Goal: Task Accomplishment & Management: Complete application form

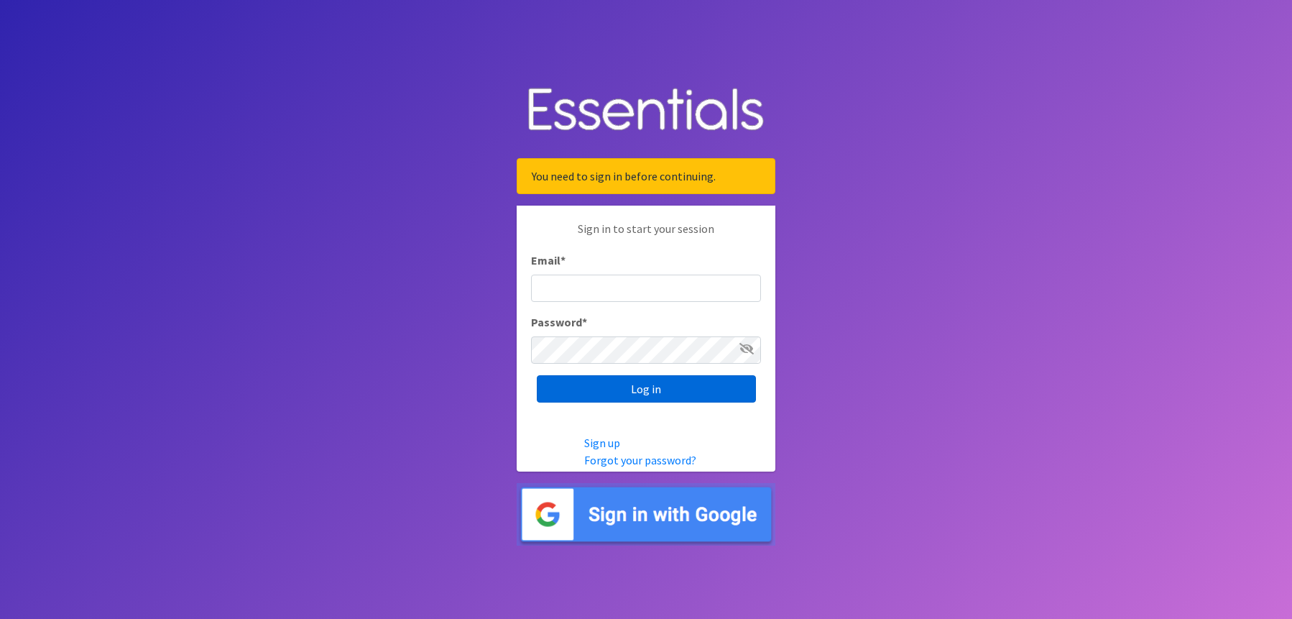
type input "DBOLWERK@VPIND.COM"
click at [651, 393] on input "Log in" at bounding box center [646, 388] width 219 height 27
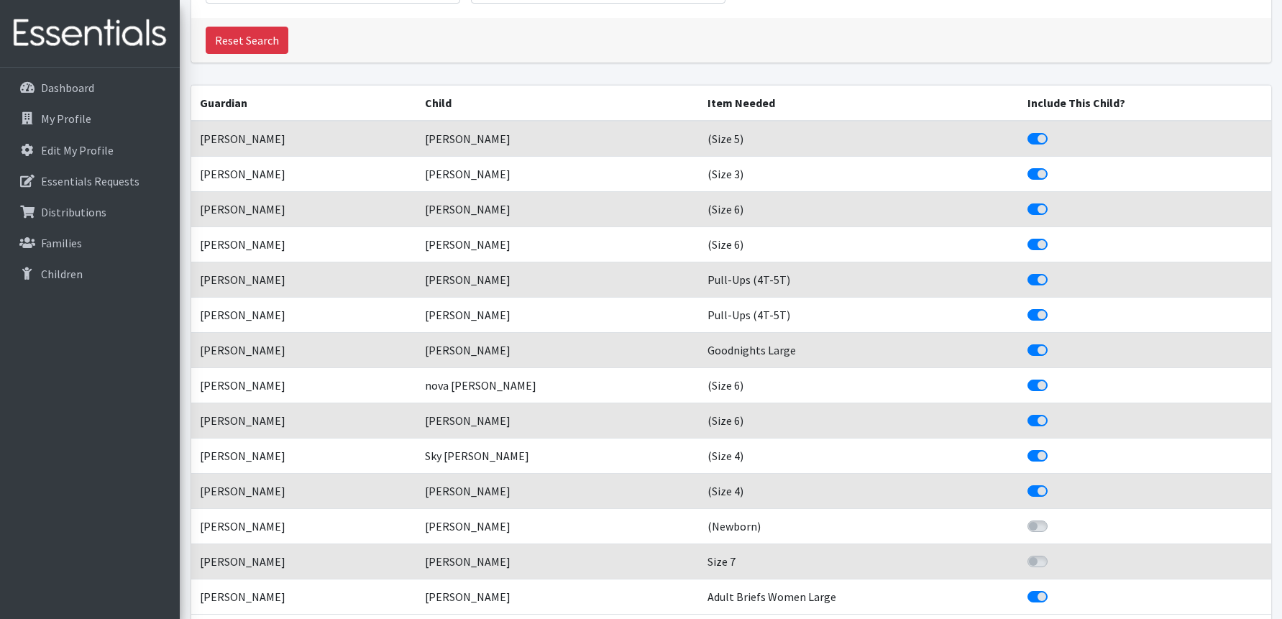
scroll to position [216, 0]
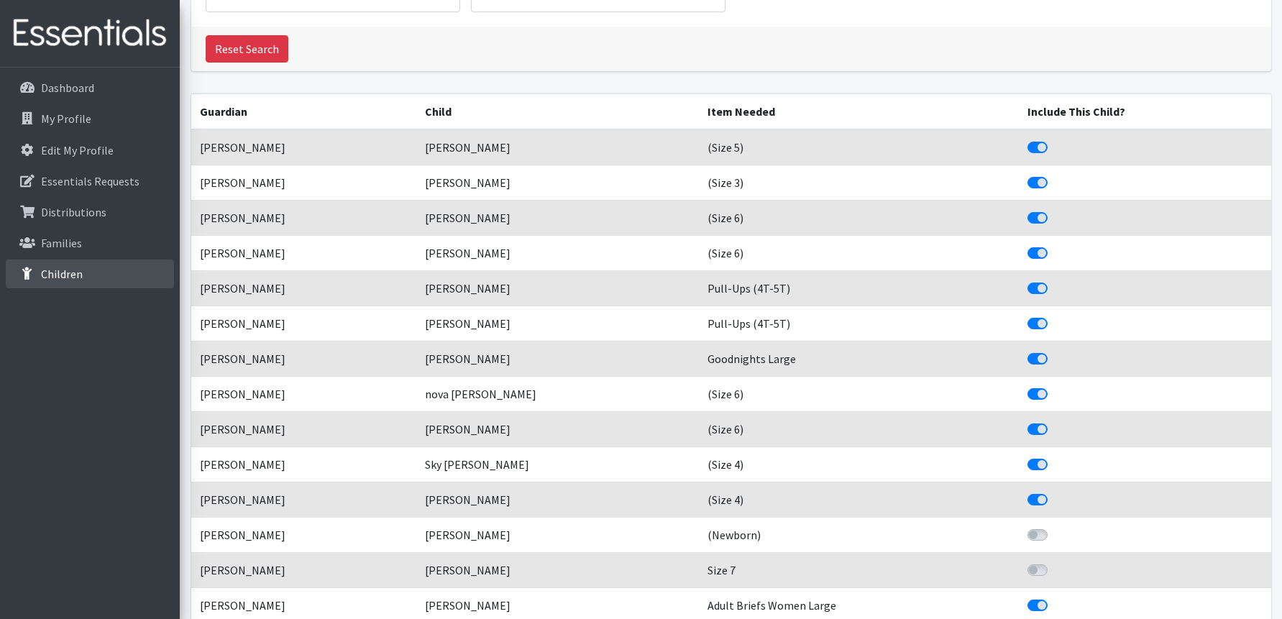
click at [50, 264] on link "Children" at bounding box center [90, 273] width 168 height 29
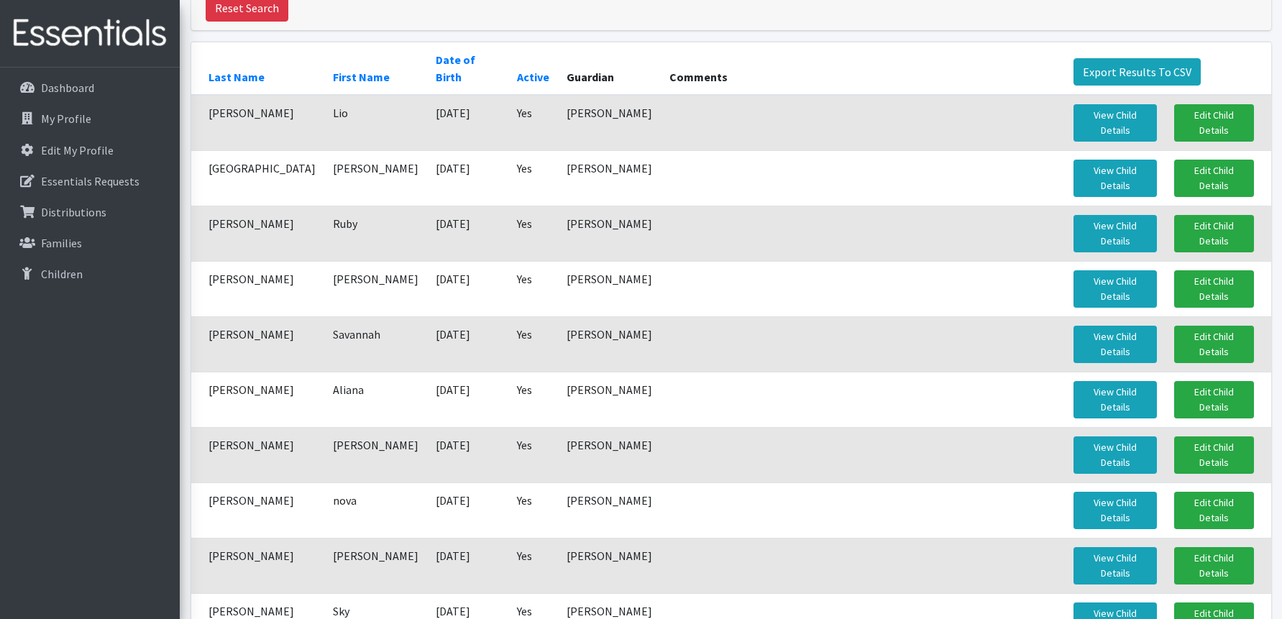
scroll to position [195, 0]
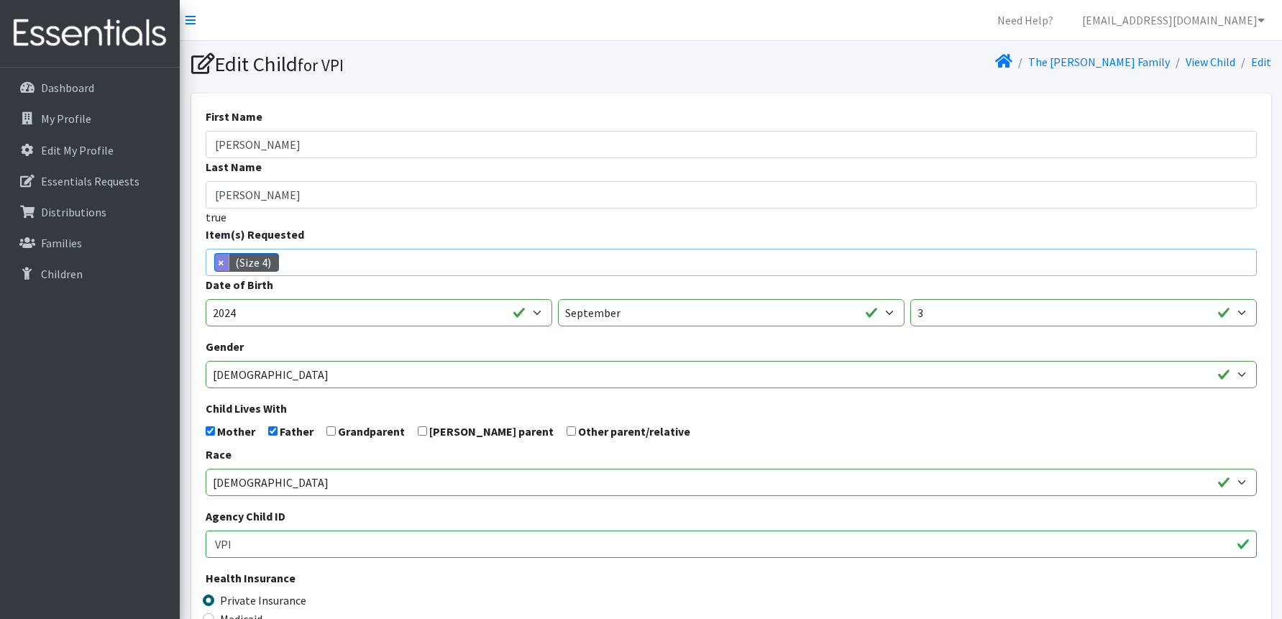
click at [223, 255] on span "×" at bounding box center [222, 262] width 14 height 17
click at [223, 255] on input "search" at bounding box center [741, 260] width 1046 height 13
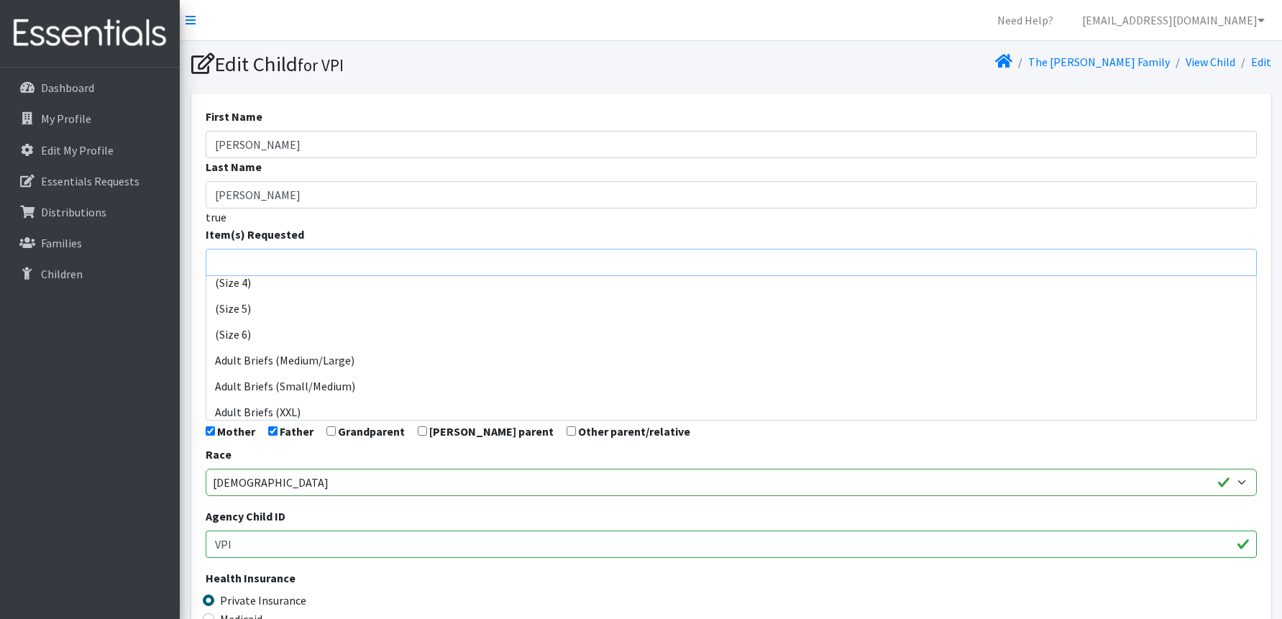
scroll to position [144, 0]
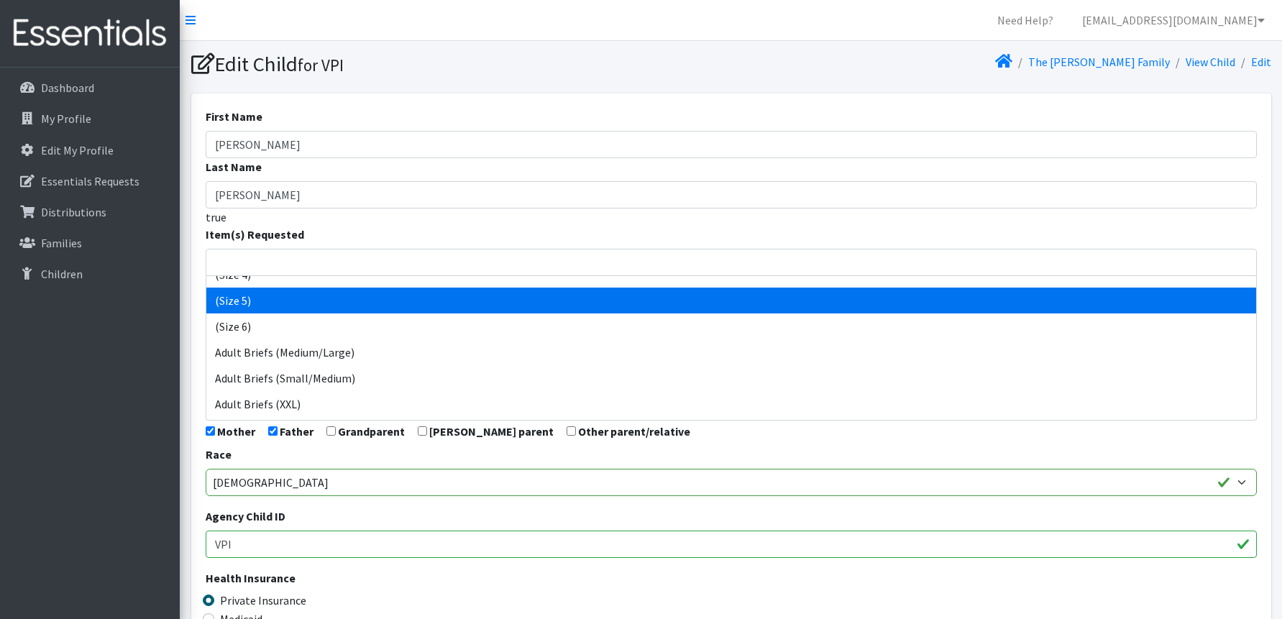
select select "14488"
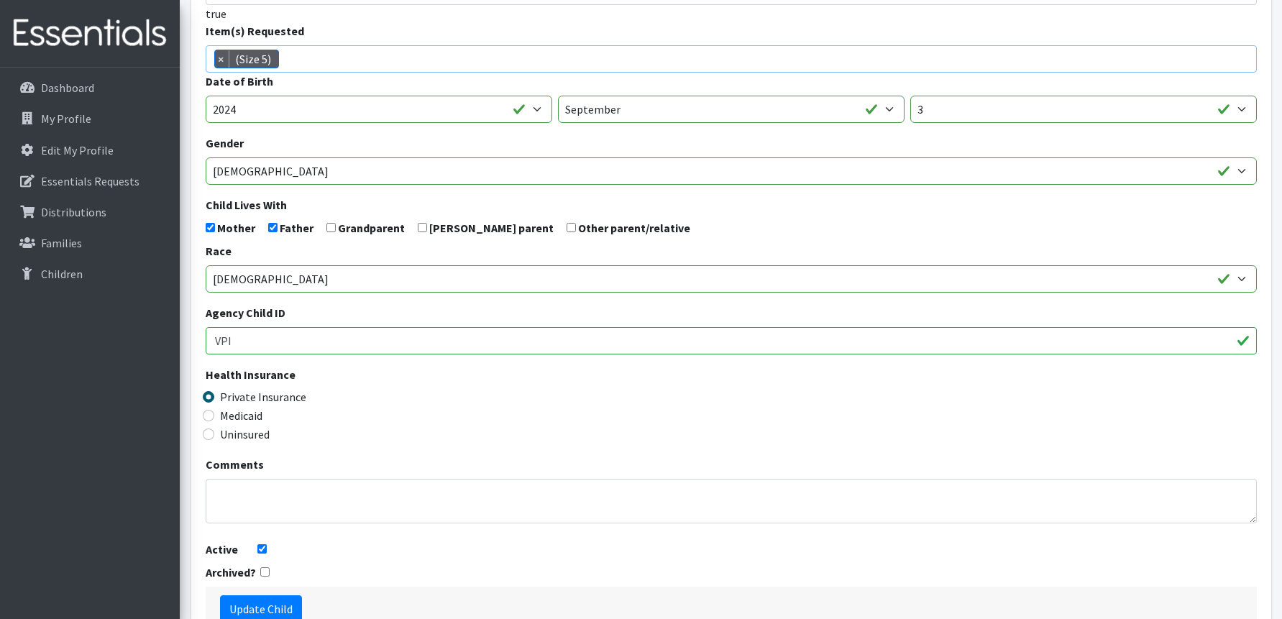
scroll to position [295, 0]
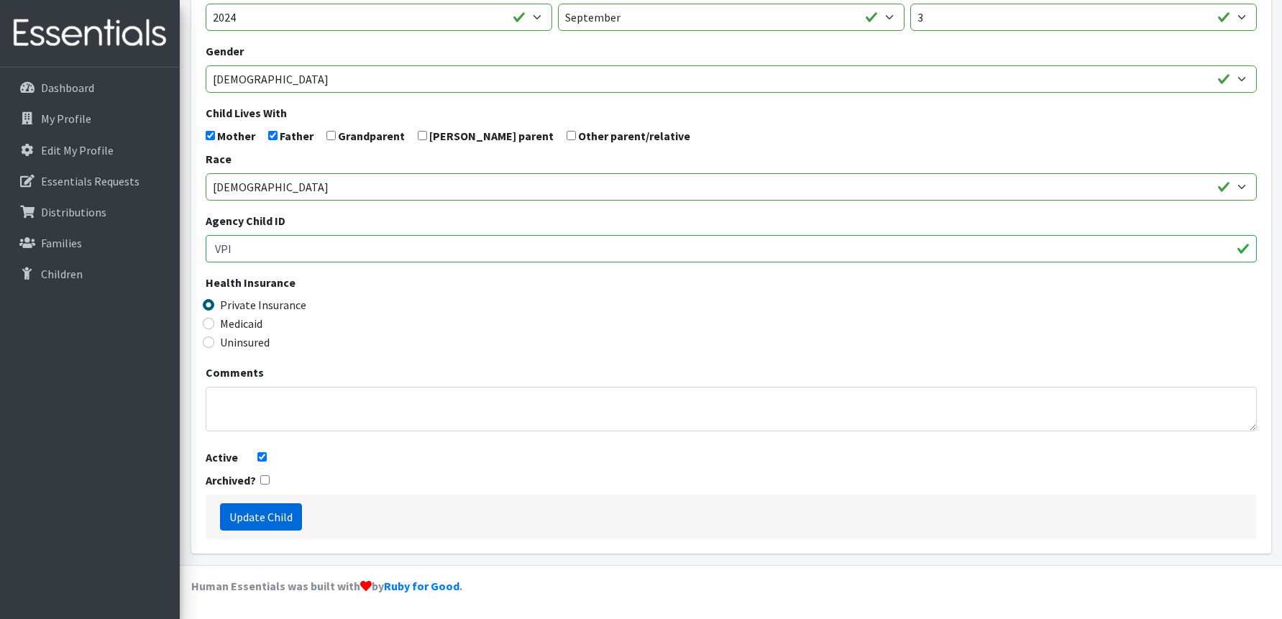
click at [249, 508] on input "Update Child" at bounding box center [261, 516] width 82 height 27
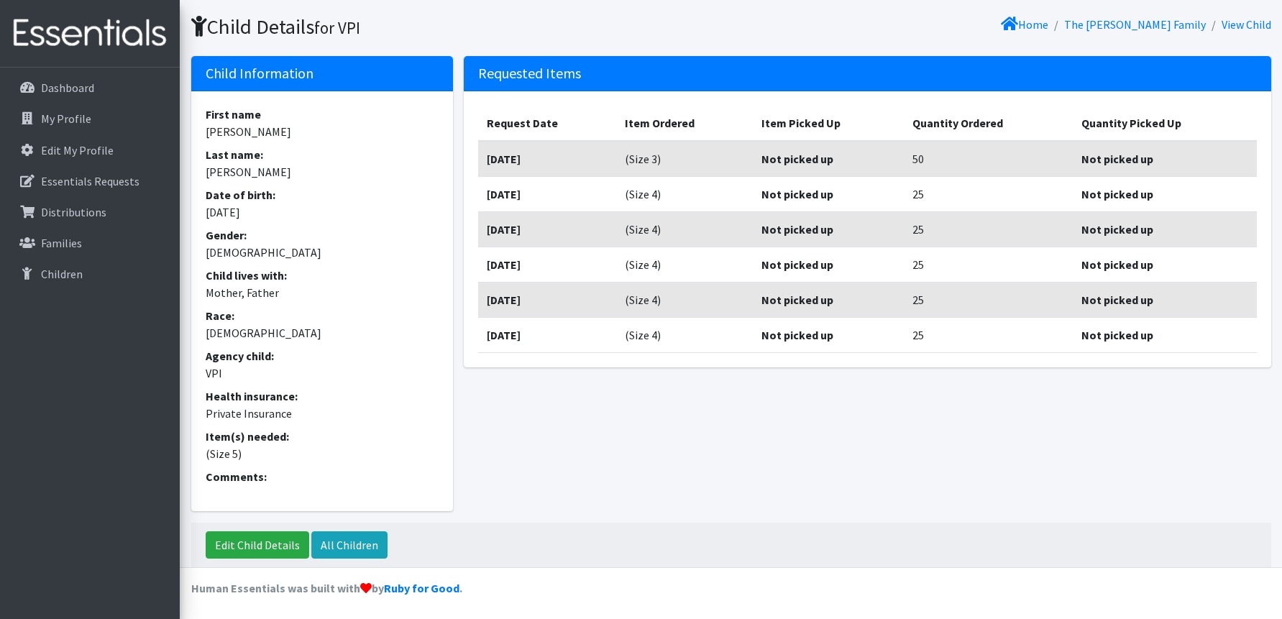
scroll to position [87, 0]
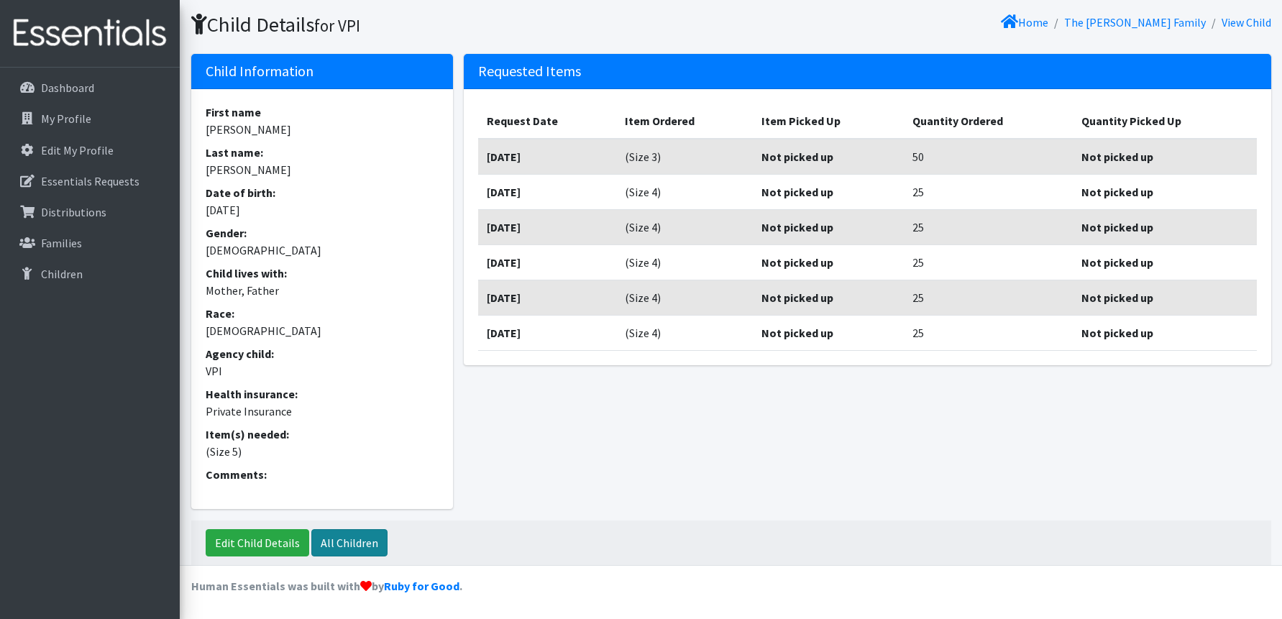
click at [361, 539] on link "All Children" at bounding box center [349, 542] width 76 height 27
click at [346, 536] on link "All Children" at bounding box center [349, 542] width 76 height 27
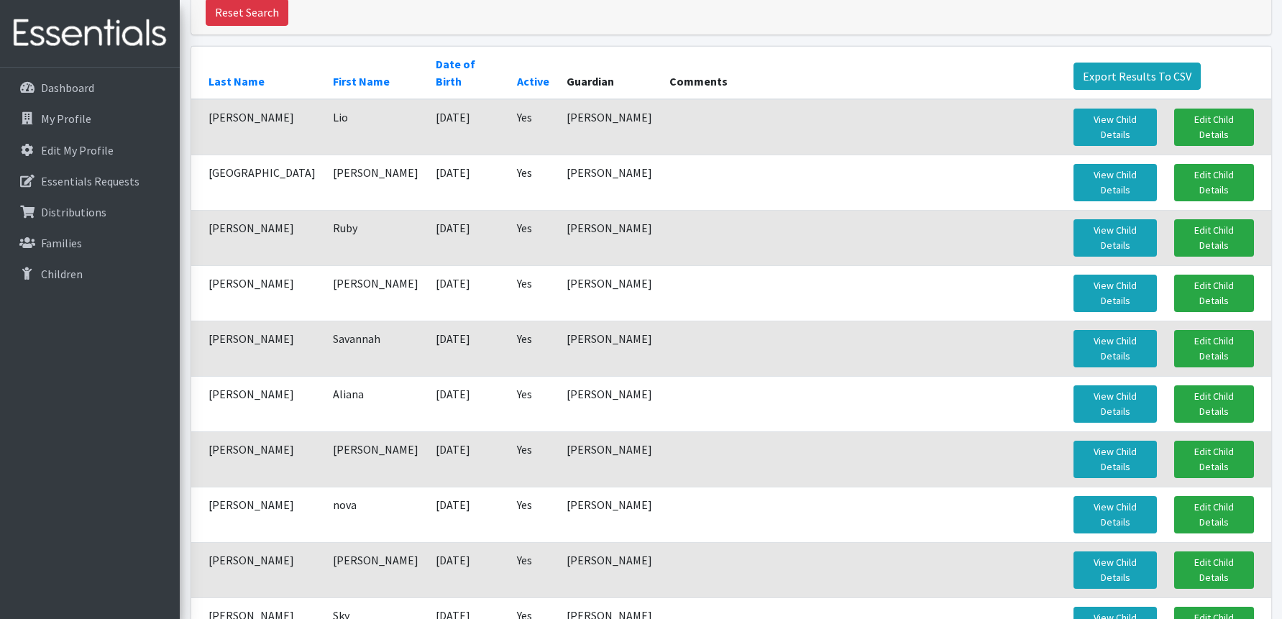
scroll to position [144, 0]
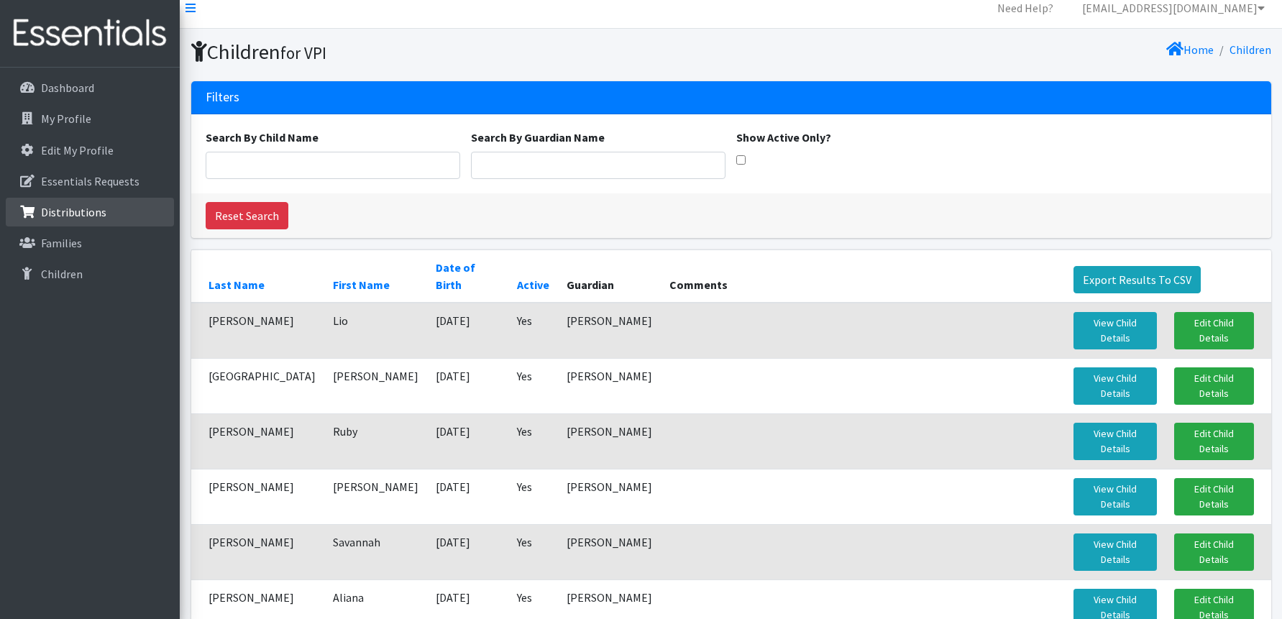
scroll to position [0, 0]
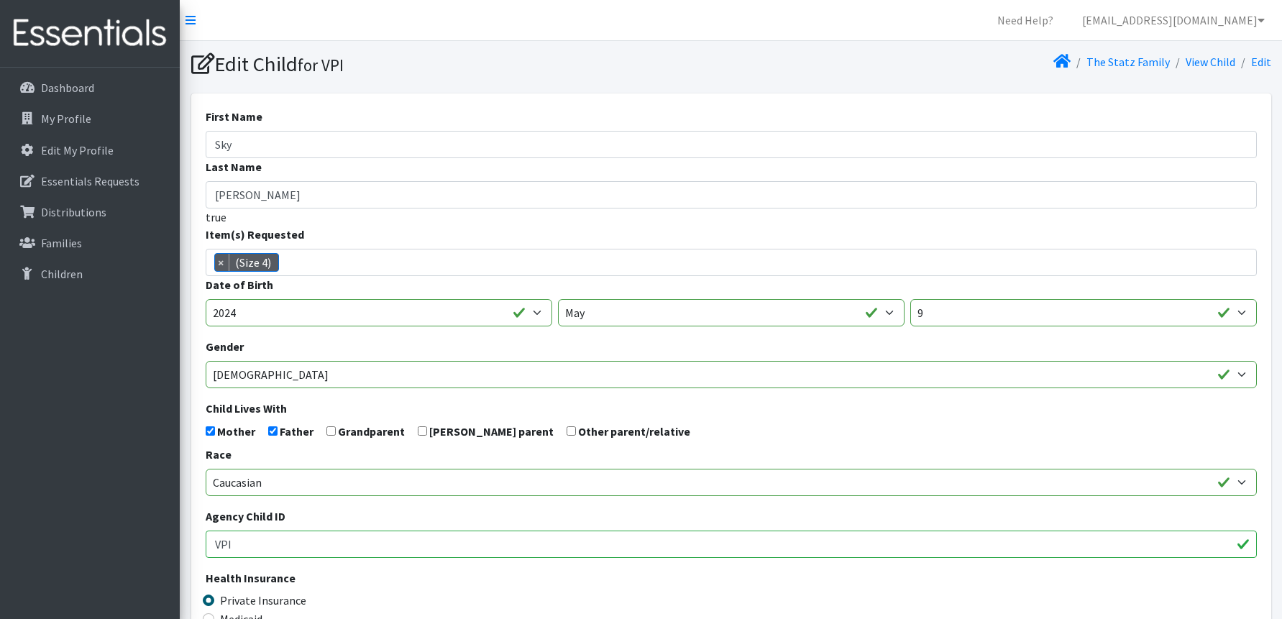
scroll to position [26, 0]
click at [297, 266] on span "× (Size 4)" at bounding box center [731, 262] width 1051 height 27
click at [220, 259] on span "×" at bounding box center [222, 262] width 14 height 17
select select "14488"
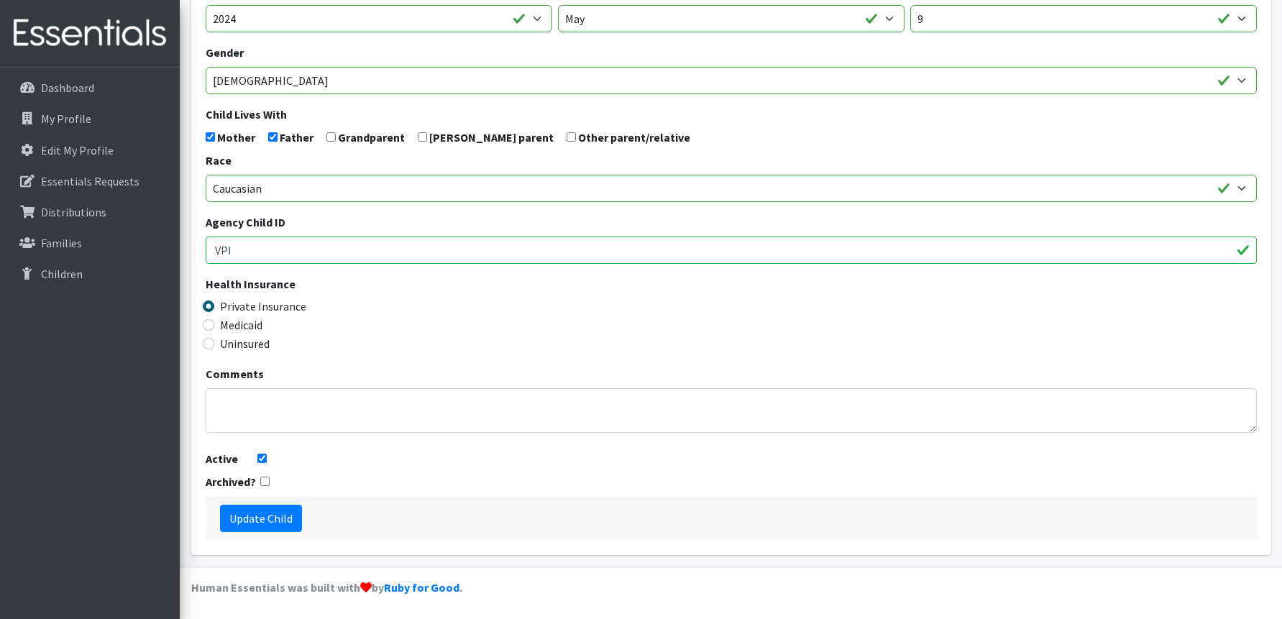
scroll to position [295, 0]
click at [252, 512] on input "Update Child" at bounding box center [261, 516] width 82 height 27
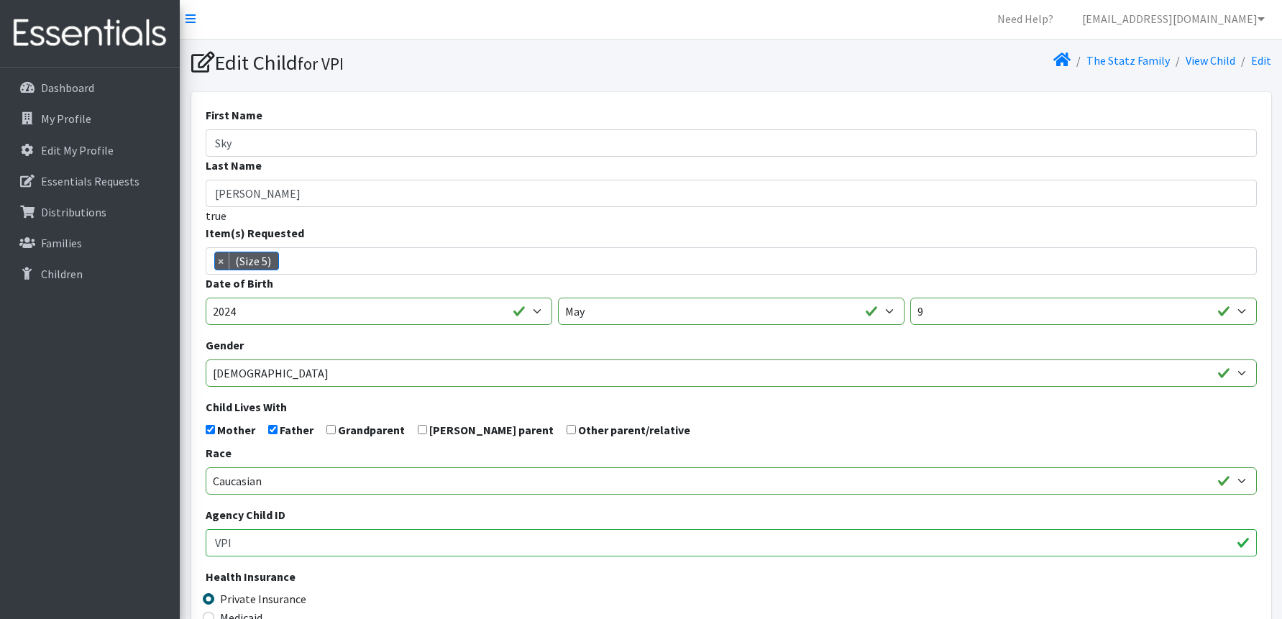
scroll to position [0, 0]
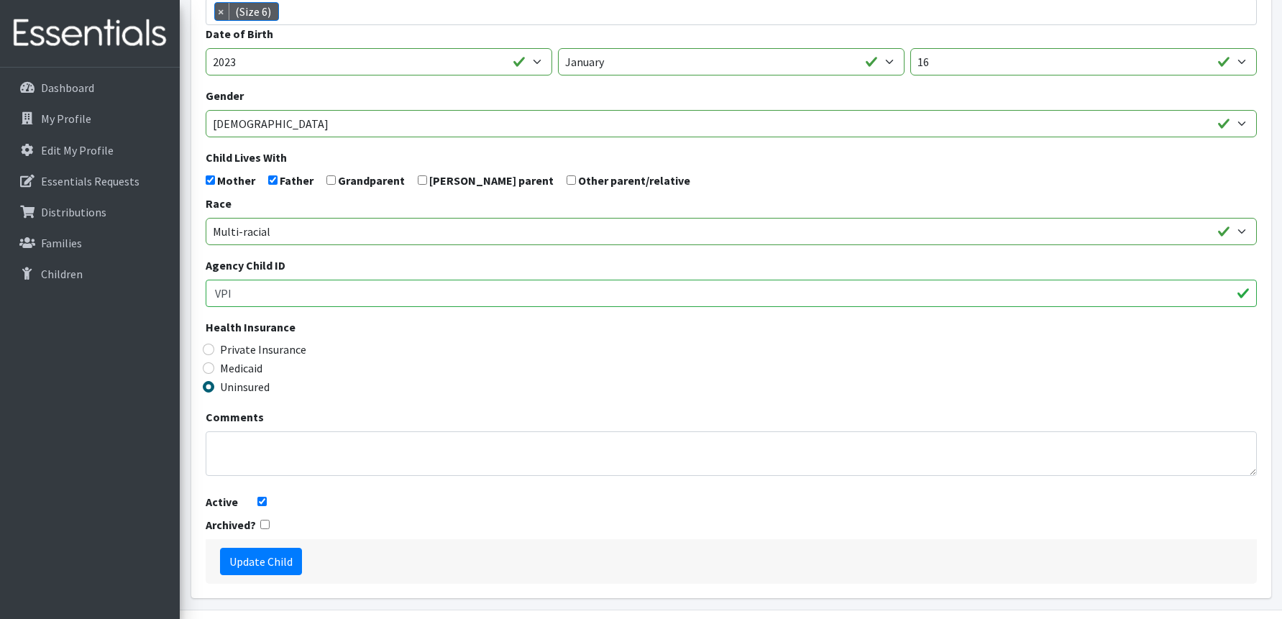
scroll to position [295, 0]
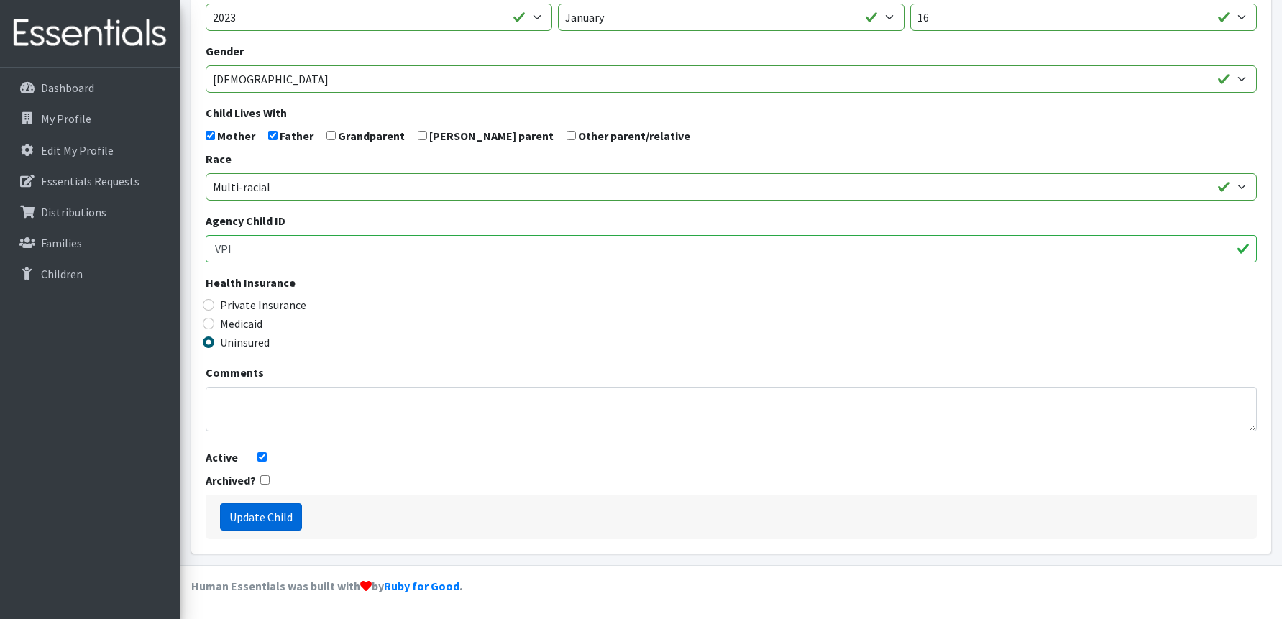
click at [257, 510] on input "Update Child" at bounding box center [261, 516] width 82 height 27
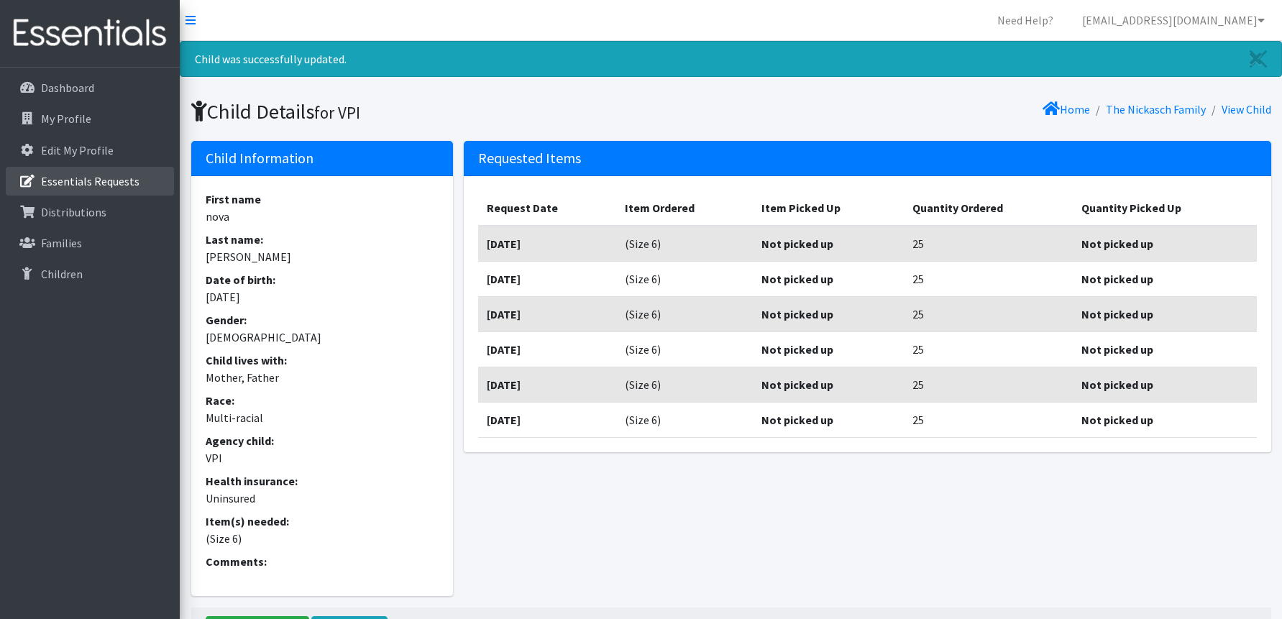
click at [51, 182] on p "Essentials Requests" at bounding box center [90, 181] width 98 height 14
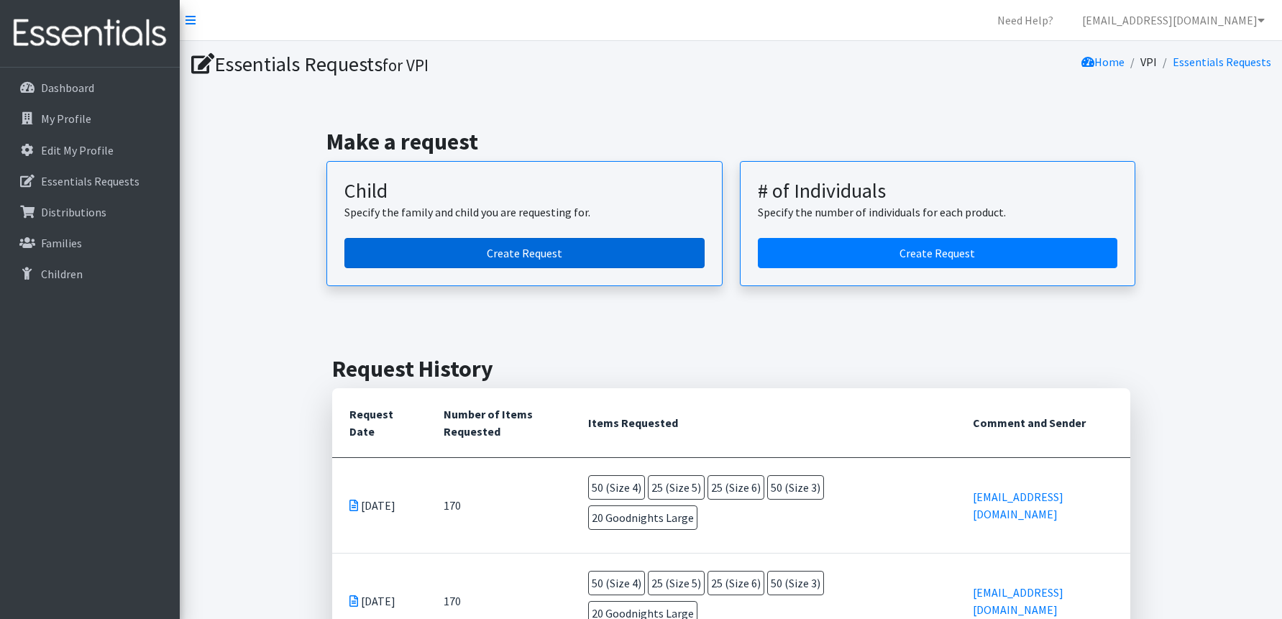
click at [546, 247] on link "Create Request" at bounding box center [524, 253] width 360 height 30
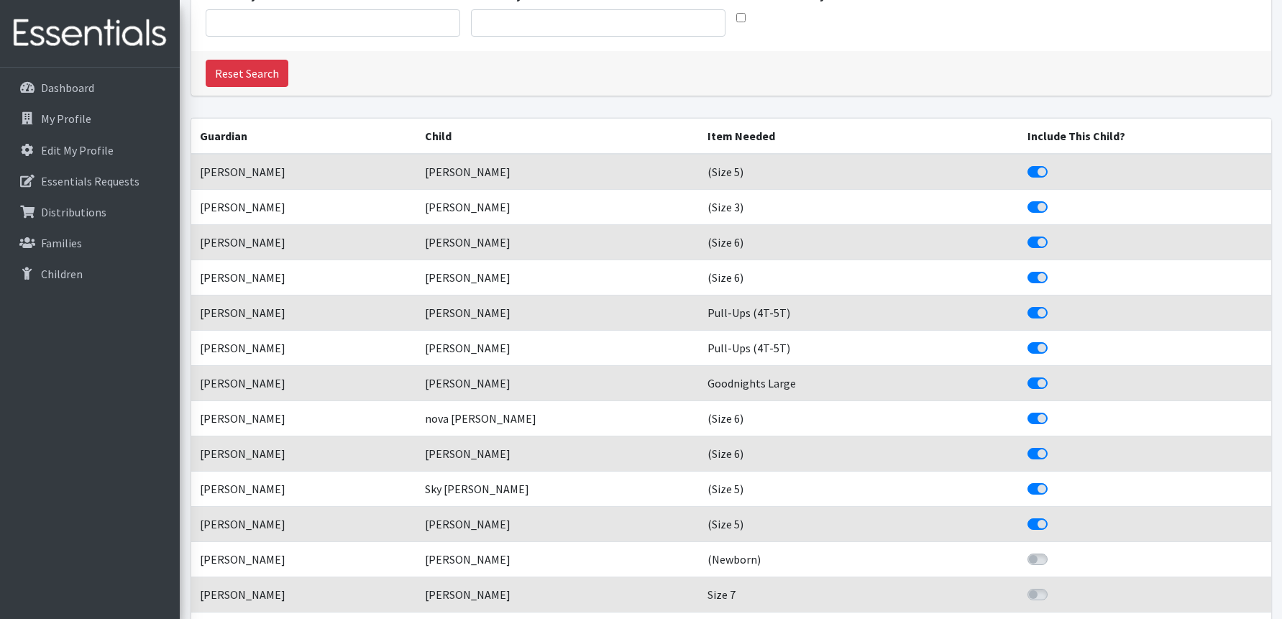
scroll to position [216, 0]
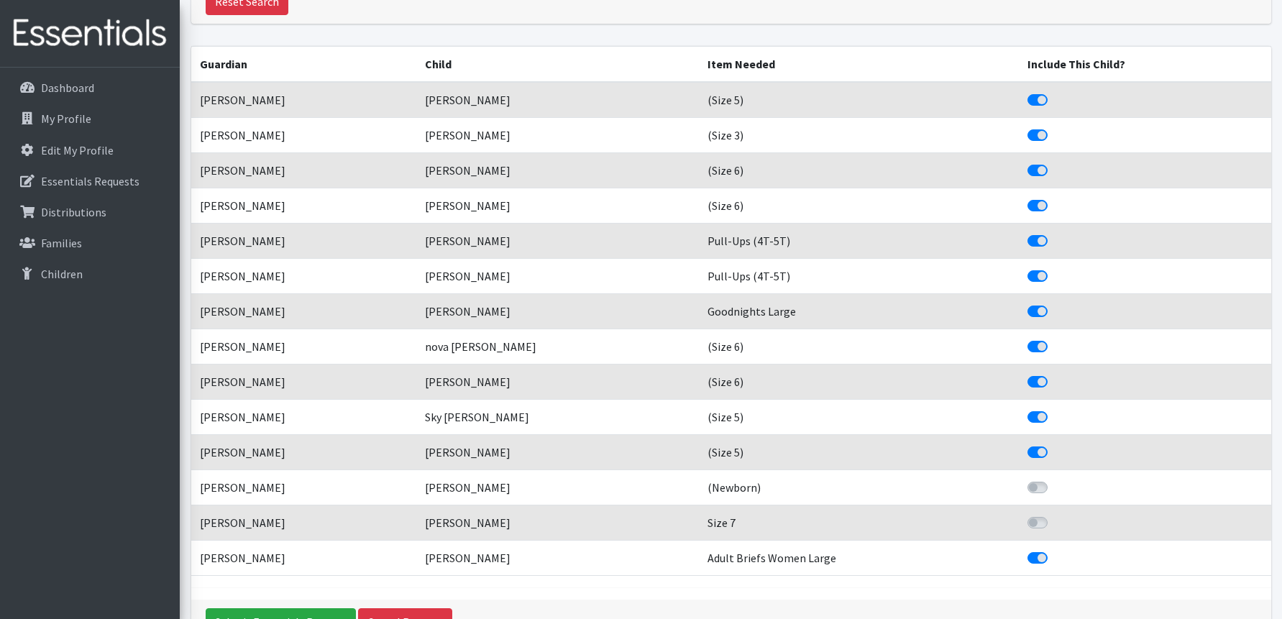
click at [1055, 550] on div "Include This Child?" at bounding box center [1144, 557] width 235 height 17
drag, startPoint x: 1049, startPoint y: 555, endPoint x: 1059, endPoint y: 552, distance: 10.5
click at [1059, 552] on div "Include This Child?" at bounding box center [1144, 557] width 235 height 17
drag, startPoint x: 1051, startPoint y: 559, endPoint x: 1059, endPoint y: 553, distance: 10.2
click at [1059, 553] on div "Include This Child?" at bounding box center [1144, 557] width 235 height 17
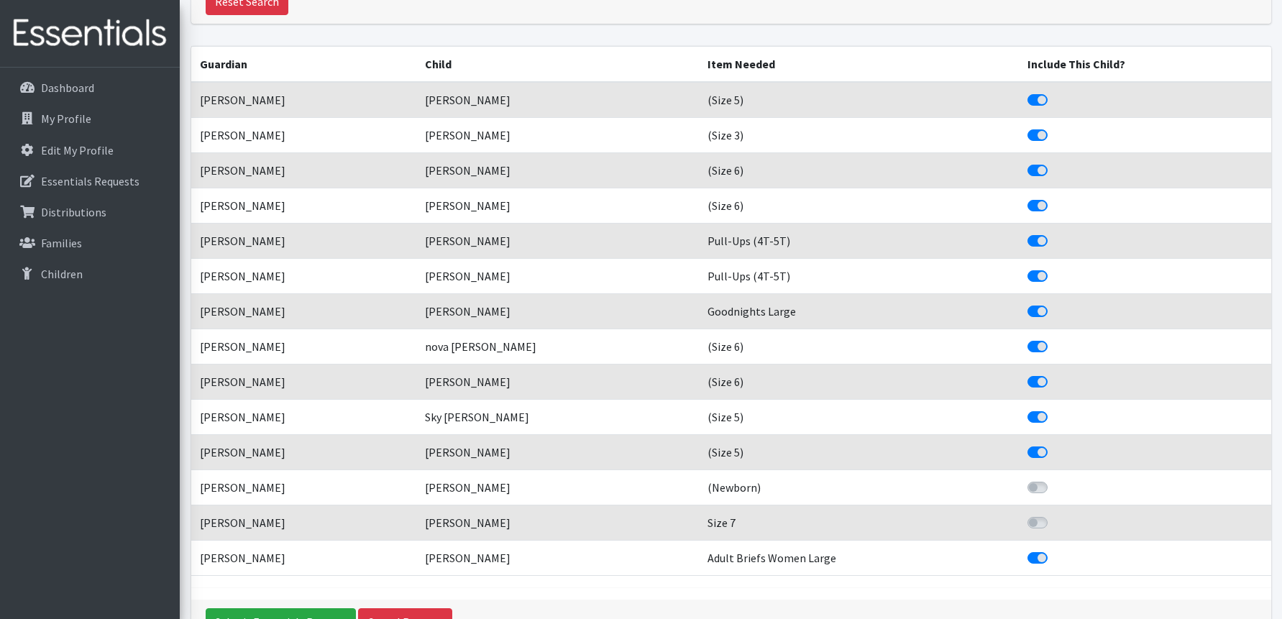
click at [1060, 555] on div "Include This Child?" at bounding box center [1144, 557] width 235 height 17
click at [1053, 549] on label "Include This Child?" at bounding box center [1053, 549] width 0 height 0
click at [1039, 553] on input "Include This Child?" at bounding box center [1032, 556] width 11 height 14
checkbox input "false"
click at [1053, 232] on label "Include This Child?" at bounding box center [1053, 232] width 0 height 0
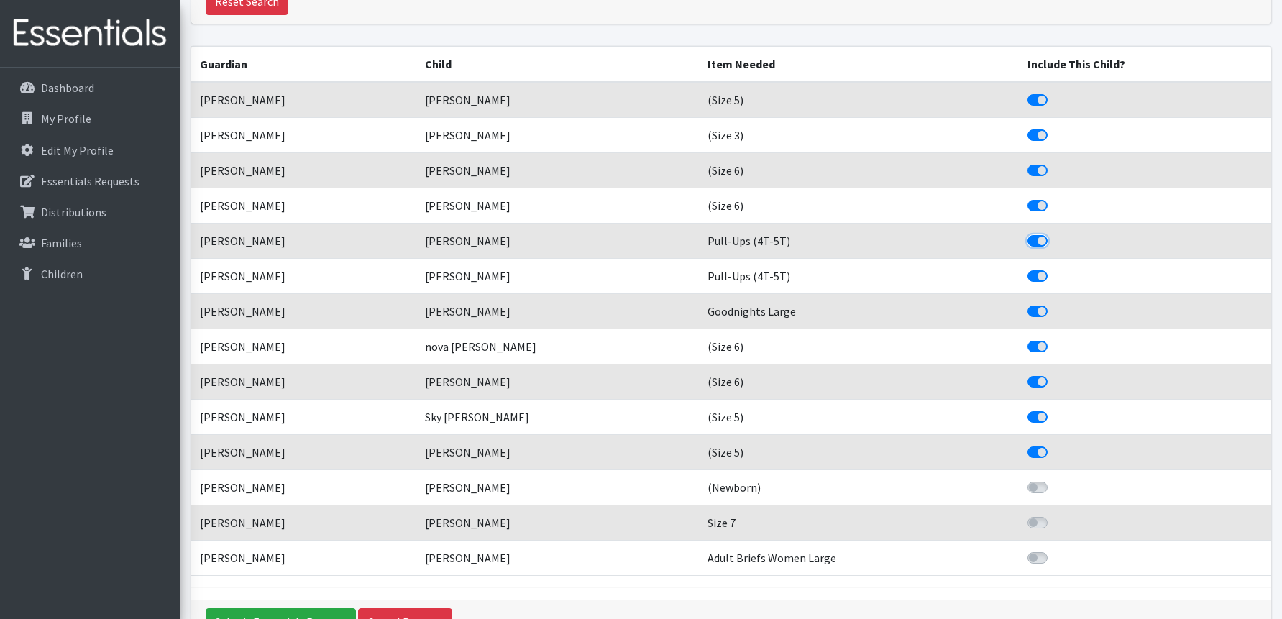
click at [1039, 239] on input "Include This Child?" at bounding box center [1032, 239] width 11 height 14
checkbox input "false"
click at [1053, 267] on label "Include This Child?" at bounding box center [1053, 267] width 0 height 0
click at [1039, 272] on input "Include This Child?" at bounding box center [1032, 274] width 11 height 14
checkbox input "false"
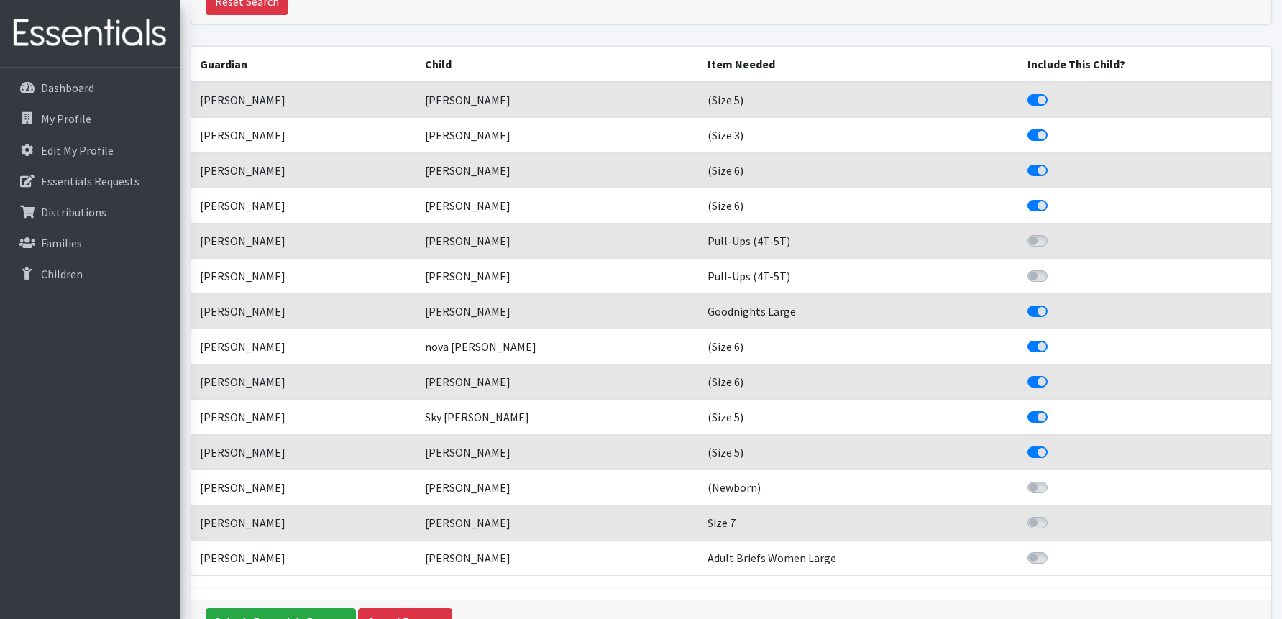
click at [1053, 373] on label "Include This Child?" at bounding box center [1053, 373] width 0 height 0
click at [1039, 381] on input "Include This Child?" at bounding box center [1032, 380] width 11 height 14
checkbox input "false"
click at [1053, 197] on label "Include This Child?" at bounding box center [1053, 197] width 0 height 0
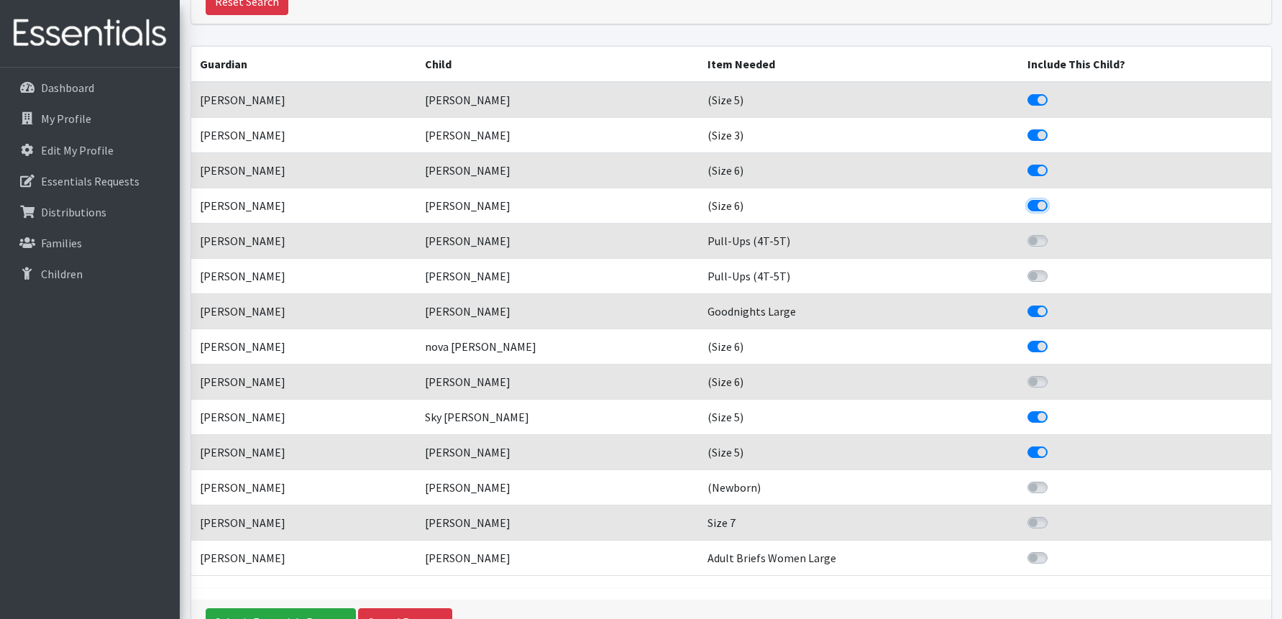
click at [1039, 206] on input "Include This Child?" at bounding box center [1032, 204] width 11 height 14
checkbox input "false"
click at [1053, 162] on label "Include This Child?" at bounding box center [1053, 162] width 0 height 0
click at [1039, 171] on input "Include This Child?" at bounding box center [1032, 169] width 11 height 14
checkbox input "false"
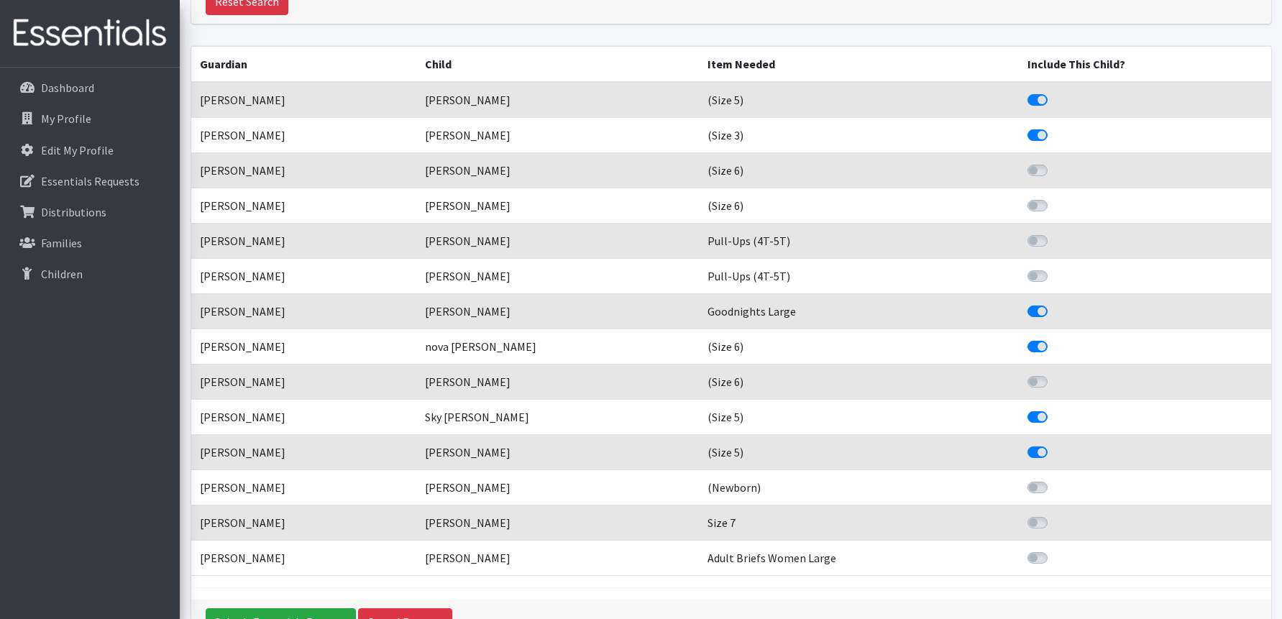
click at [1053, 303] on label "Include This Child?" at bounding box center [1053, 303] width 0 height 0
click at [1039, 308] on input "Include This Child?" at bounding box center [1032, 310] width 11 height 14
checkbox input "false"
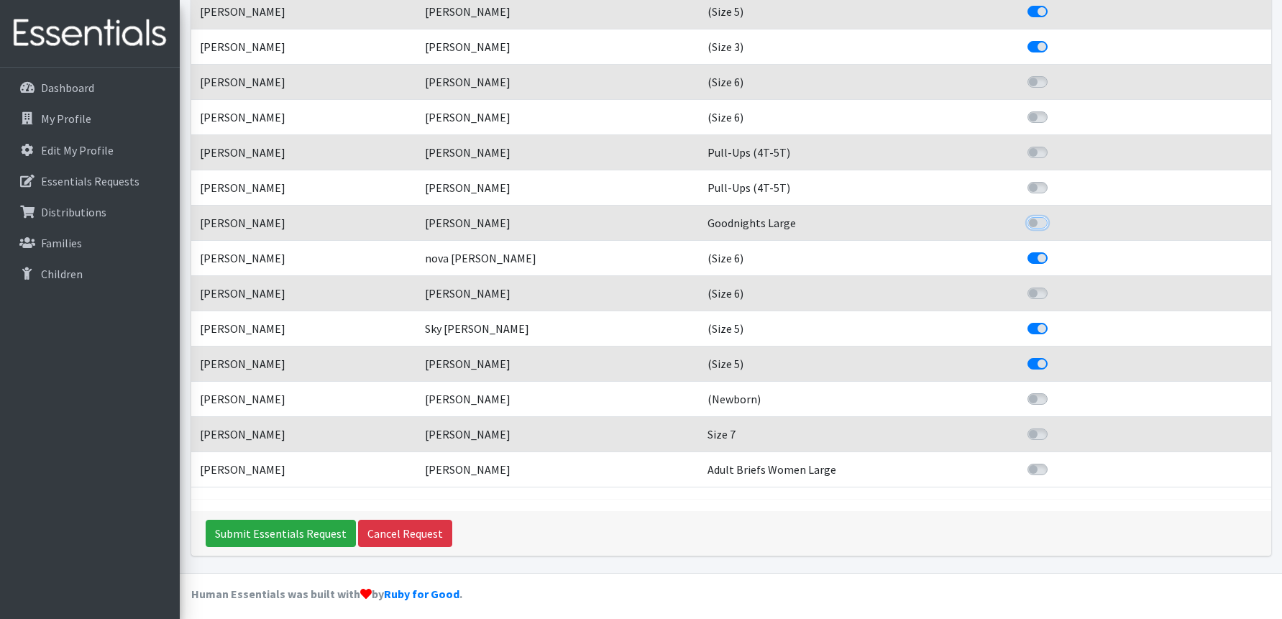
scroll to position [312, 0]
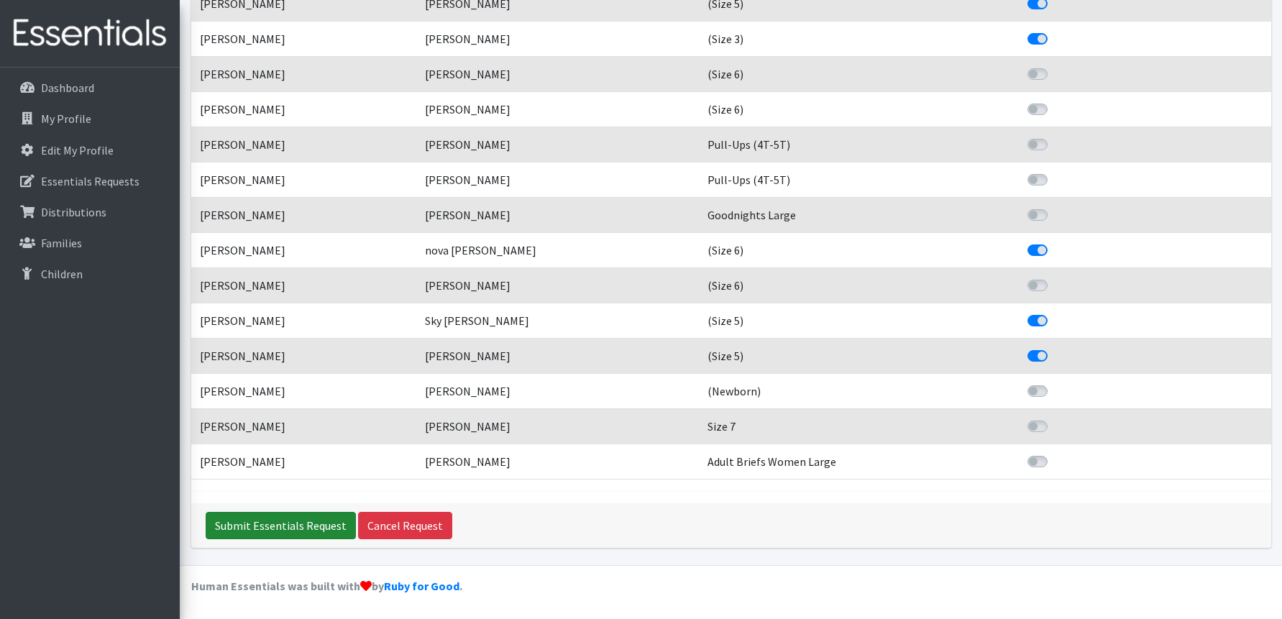
click at [298, 521] on input "Submit Essentials Request" at bounding box center [281, 525] width 150 height 27
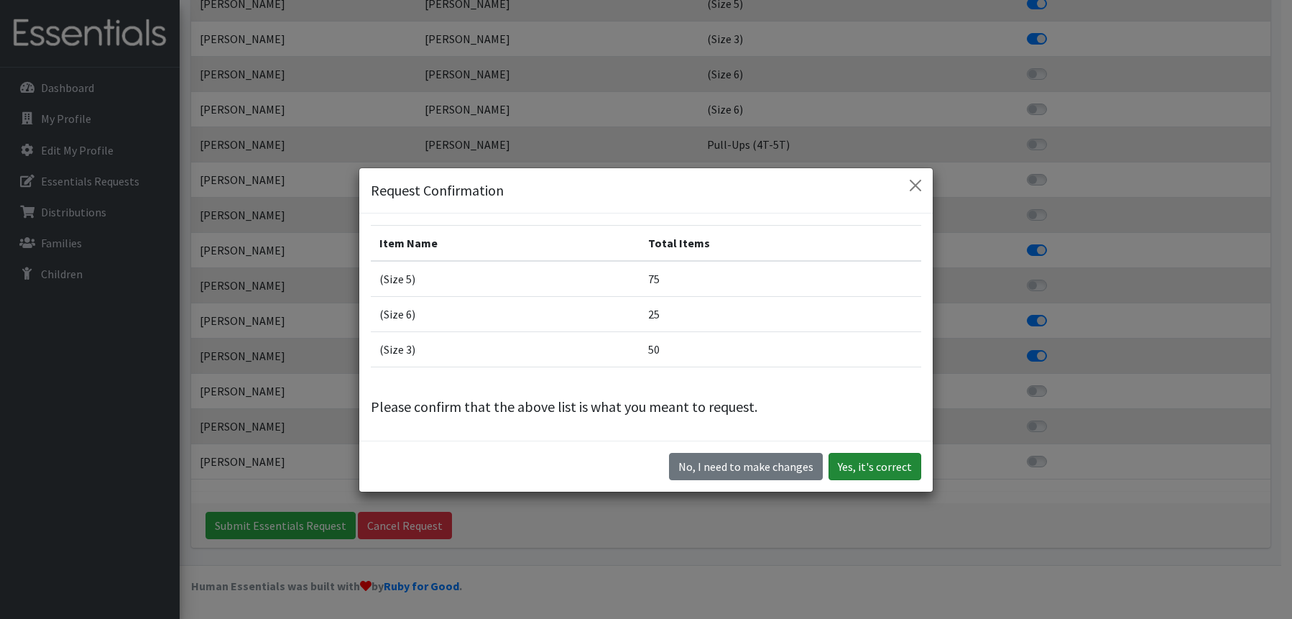
click at [863, 464] on button "Yes, it's correct" at bounding box center [875, 466] width 93 height 27
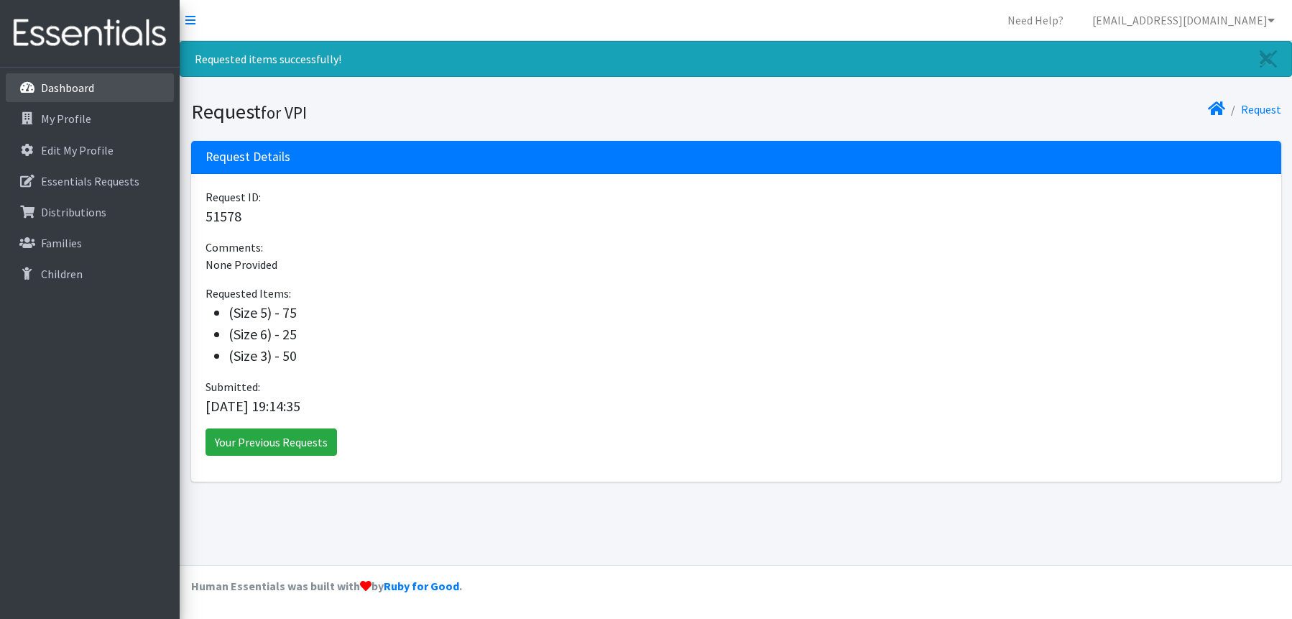
click at [55, 84] on p "Dashboard" at bounding box center [67, 87] width 53 height 14
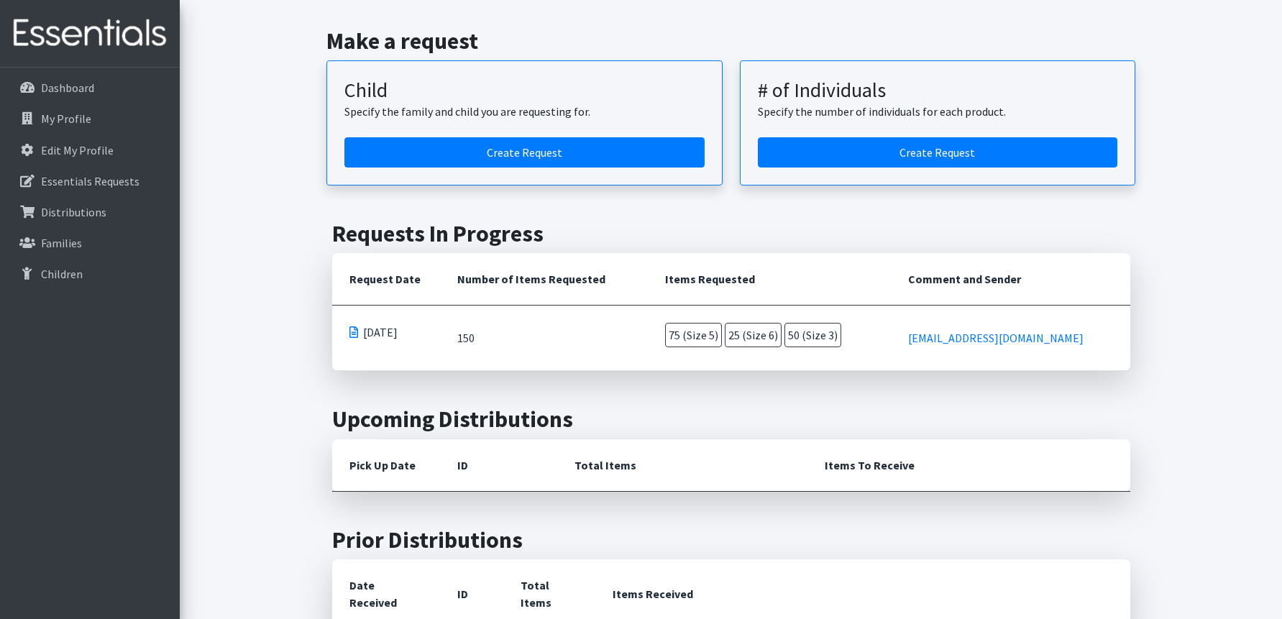
scroll to position [144, 0]
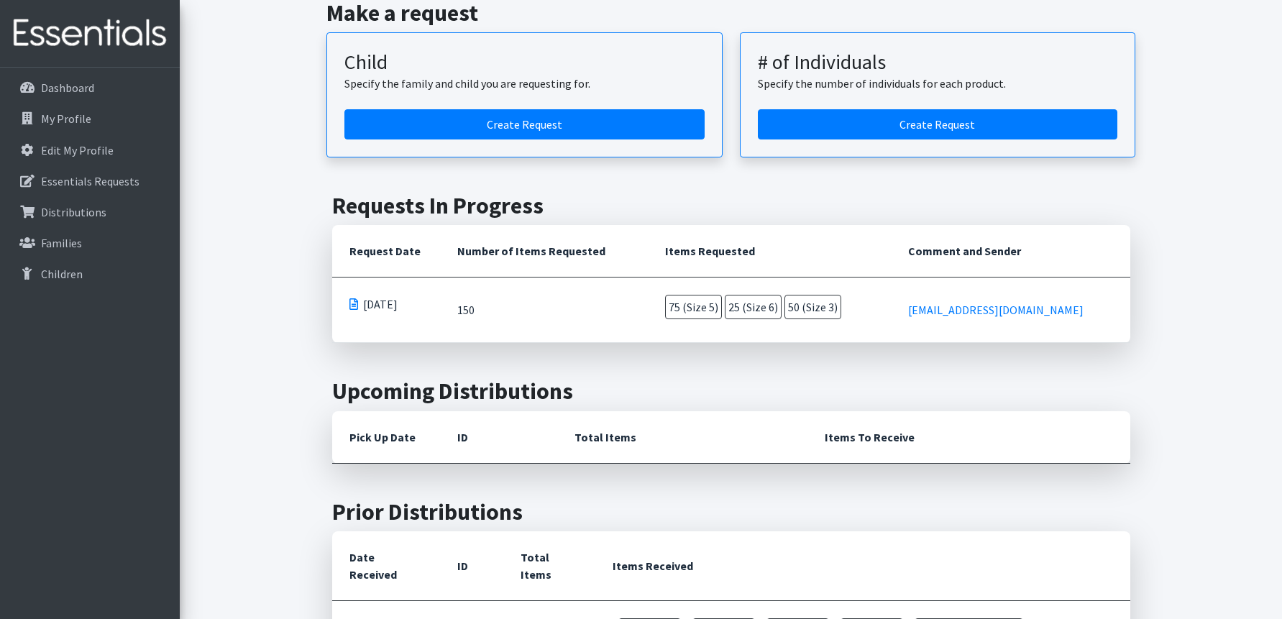
drag, startPoint x: 1011, startPoint y: 292, endPoint x: 1011, endPoint y: 284, distance: 7.9
click at [1011, 287] on td "[EMAIL_ADDRESS][DOMAIN_NAME]" at bounding box center [1010, 309] width 239 height 65
click at [1008, 282] on td "[EMAIL_ADDRESS][DOMAIN_NAME]" at bounding box center [1010, 309] width 239 height 65
click at [351, 302] on span at bounding box center [353, 303] width 9 height 11
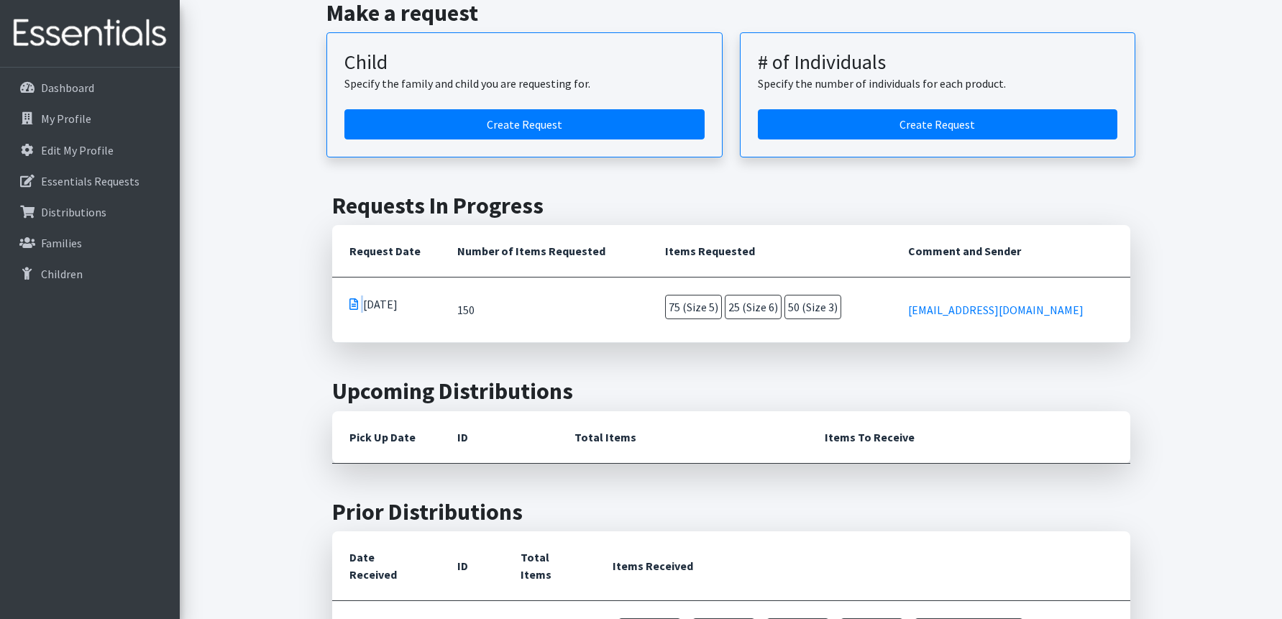
click at [351, 302] on span at bounding box center [353, 303] width 9 height 11
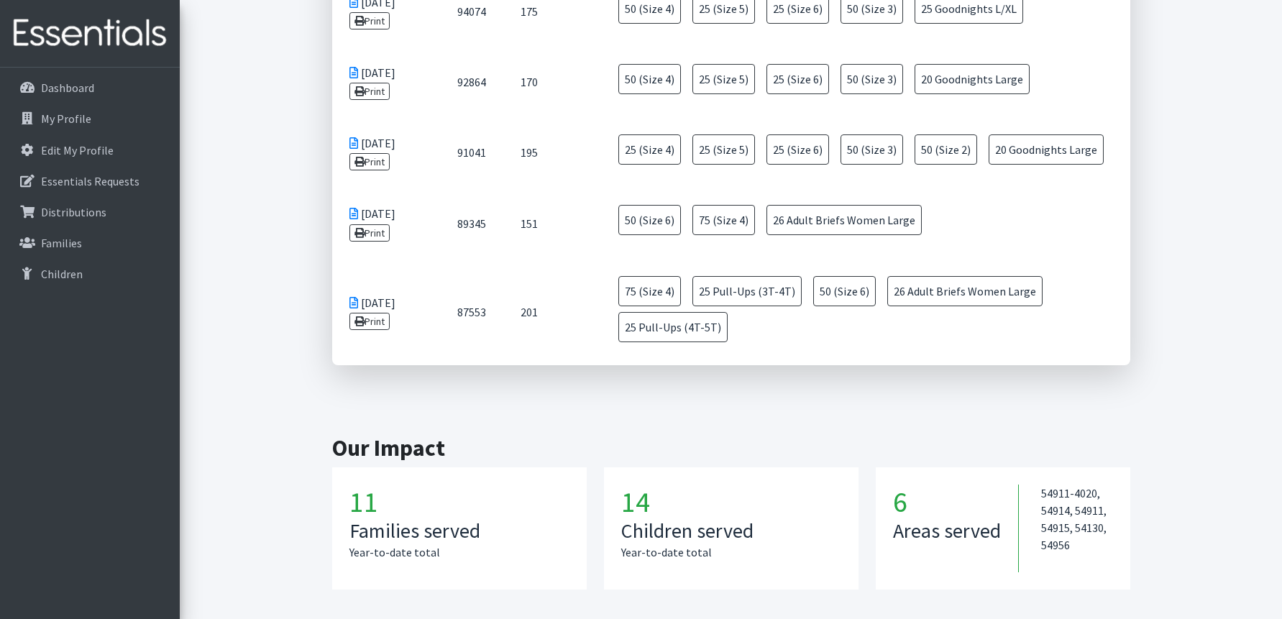
scroll to position [862, 0]
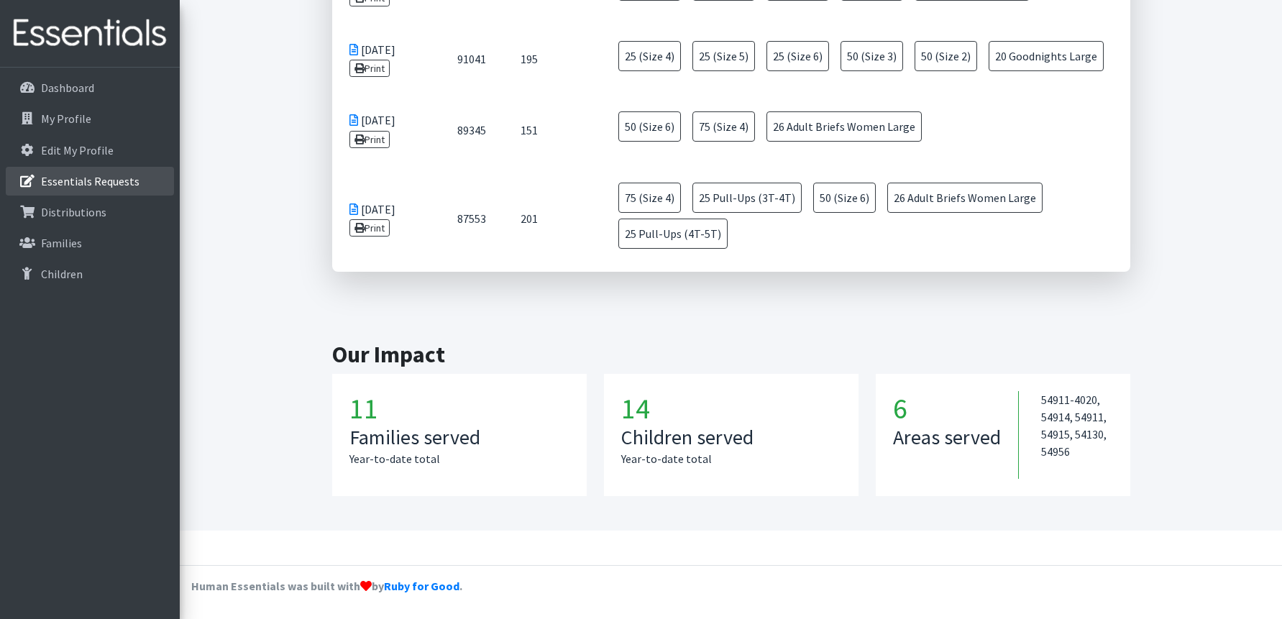
click at [147, 180] on link "Essentials Requests" at bounding box center [90, 181] width 168 height 29
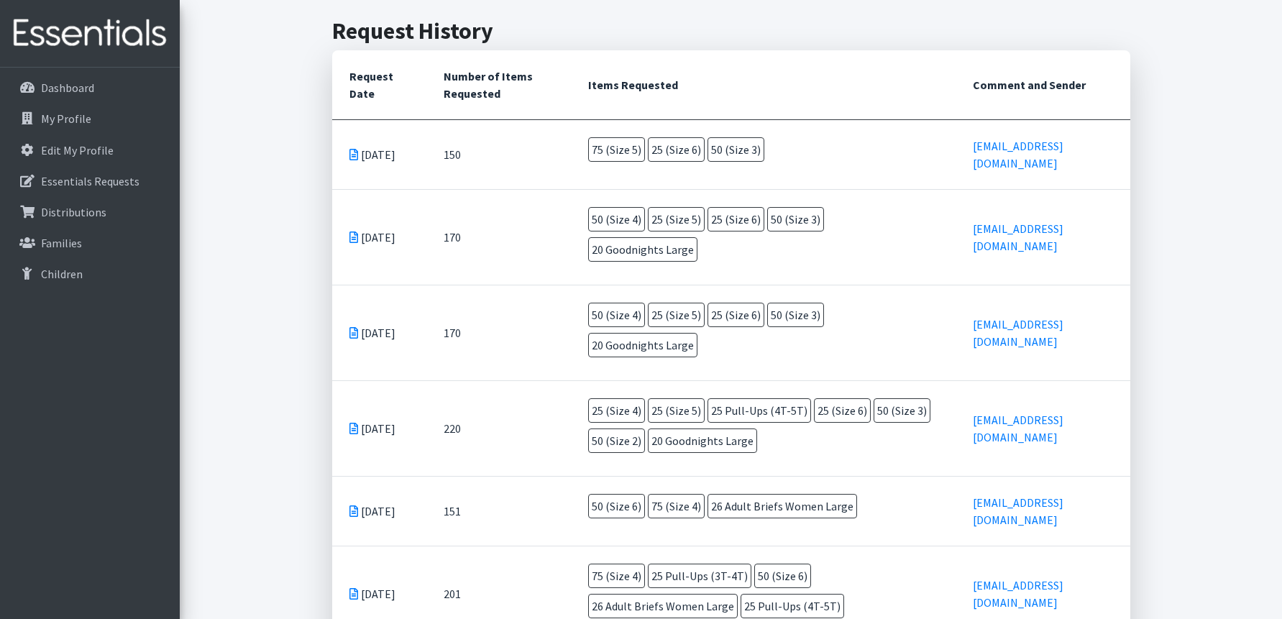
scroll to position [62, 0]
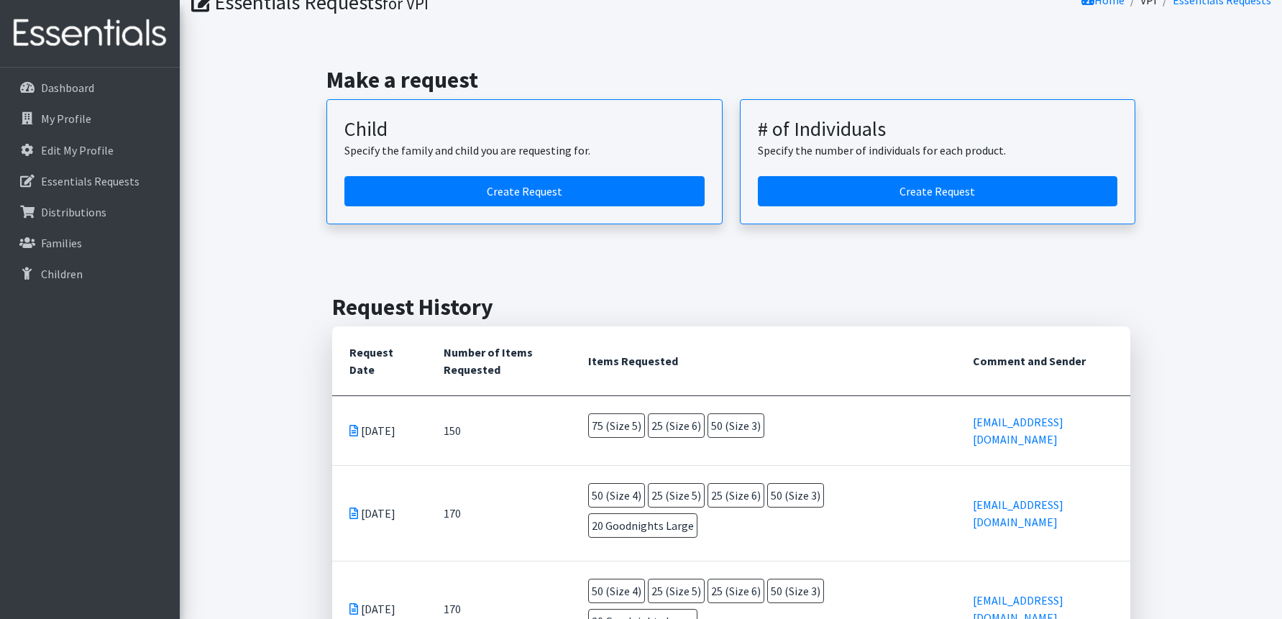
click at [349, 425] on icon at bounding box center [353, 430] width 9 height 11
click at [54, 211] on p "Distributions" at bounding box center [73, 212] width 65 height 14
